Goal: Register for event/course

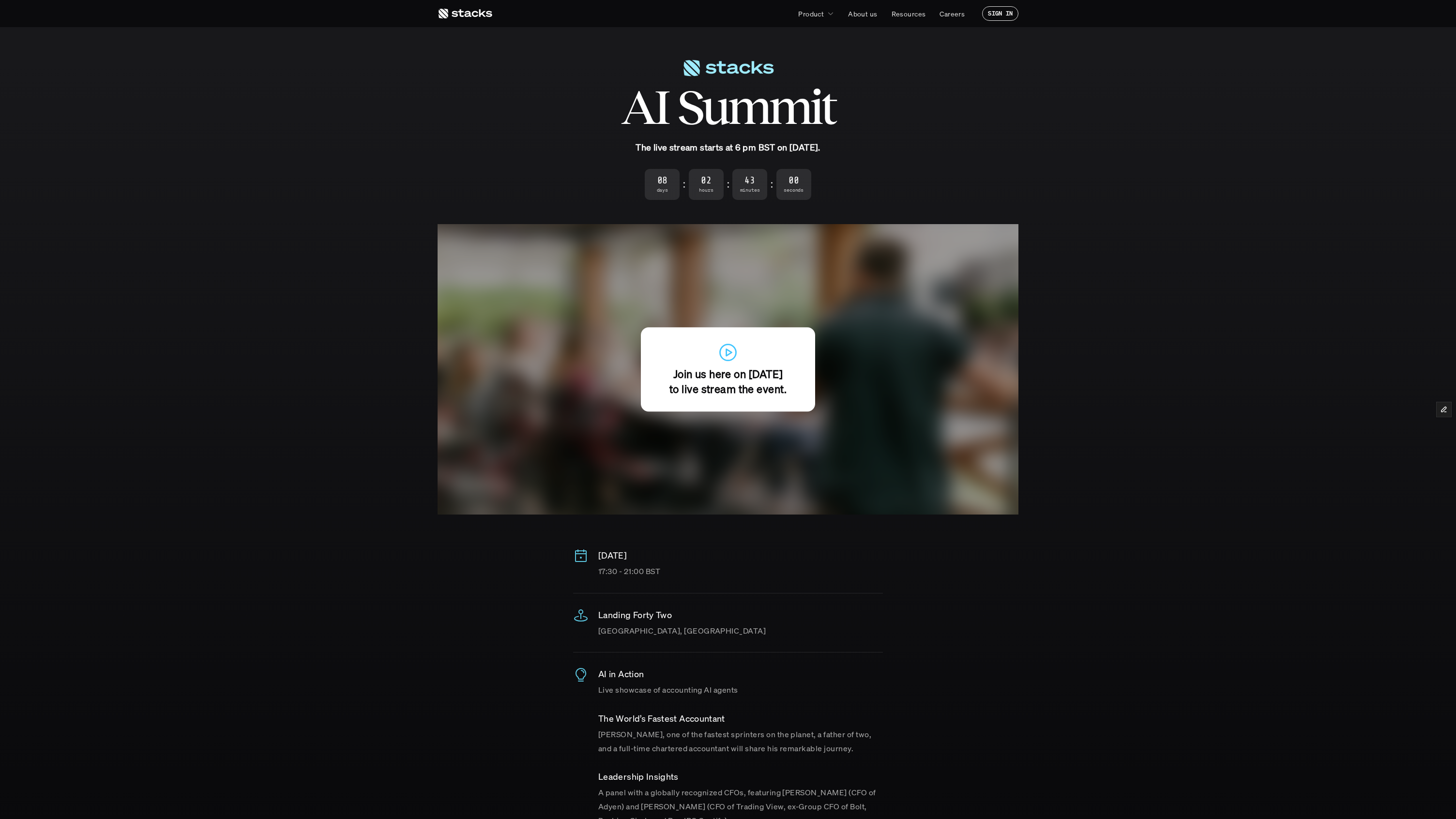
click at [628, 552] on p "[DATE]" at bounding box center [740, 555] width 284 height 14
click at [869, 583] on div "Wednesday, 22 October 17:30 - 21:00 BST Landing Forty Two London, England AI in…" at bounding box center [728, 680] width 310 height 293
